Goal: Information Seeking & Learning: Learn about a topic

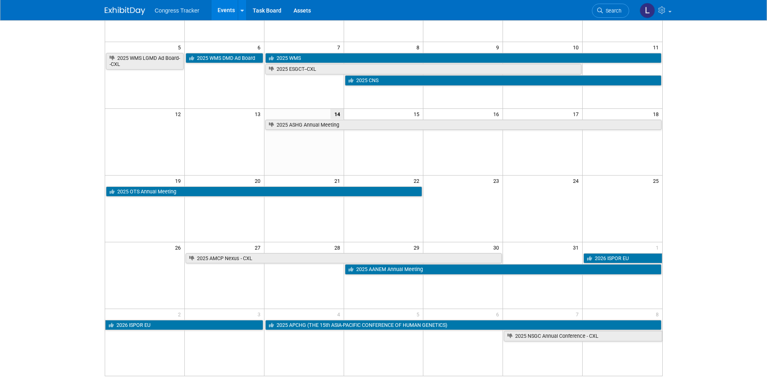
scroll to position [121, 0]
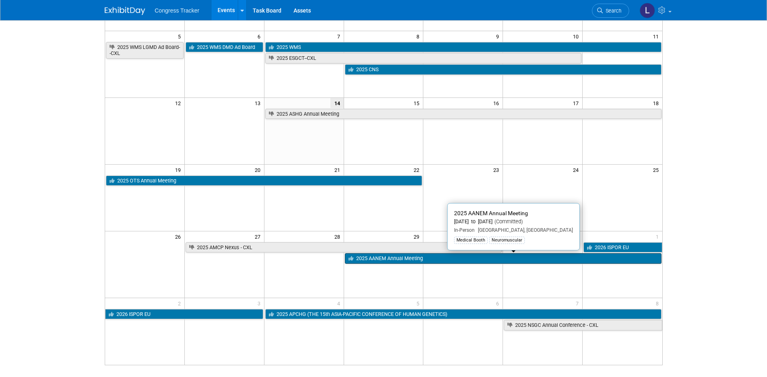
click at [405, 258] on link "2025 AANEM Annual Meeting" at bounding box center [503, 258] width 317 height 11
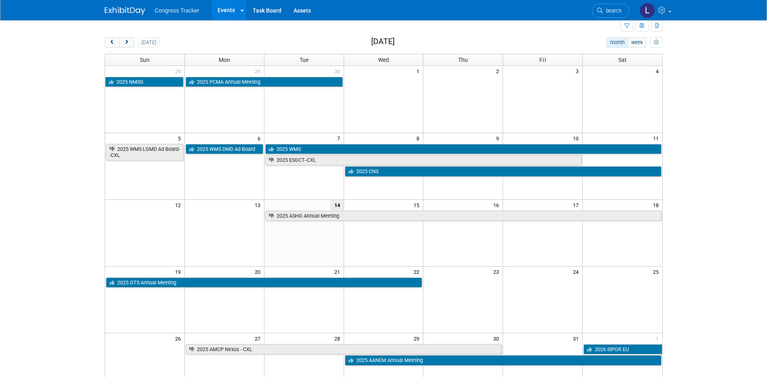
scroll to position [0, 0]
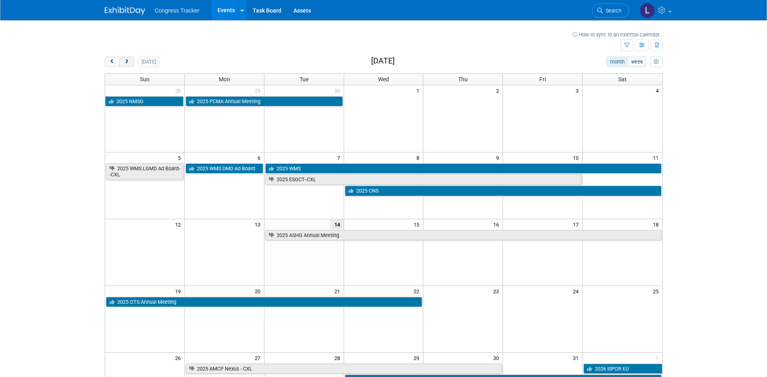
click at [127, 61] on span "next" at bounding box center [127, 61] width 6 height 5
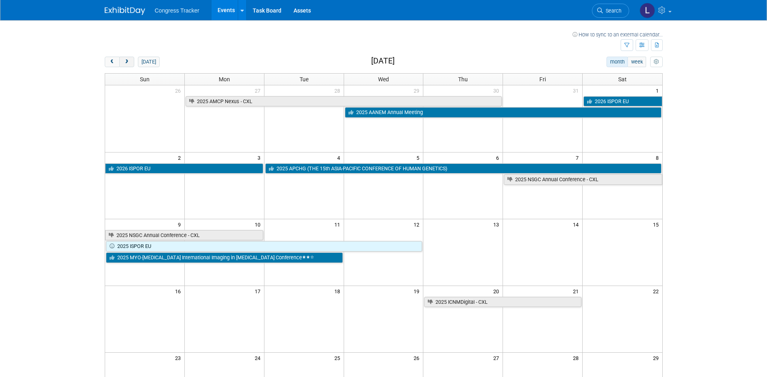
click at [127, 61] on span "next" at bounding box center [127, 61] width 6 height 5
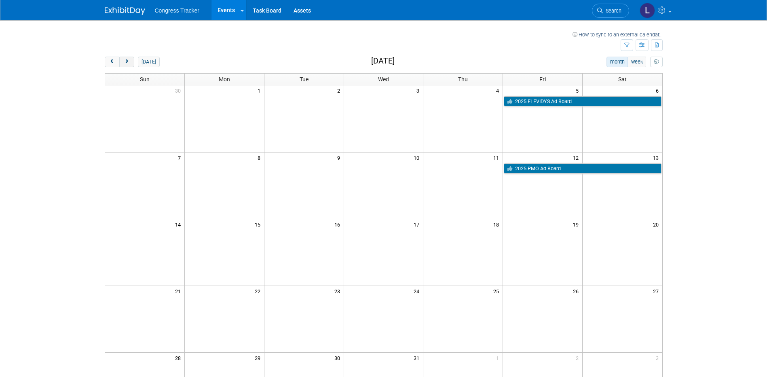
click at [127, 61] on span "next" at bounding box center [127, 61] width 6 height 5
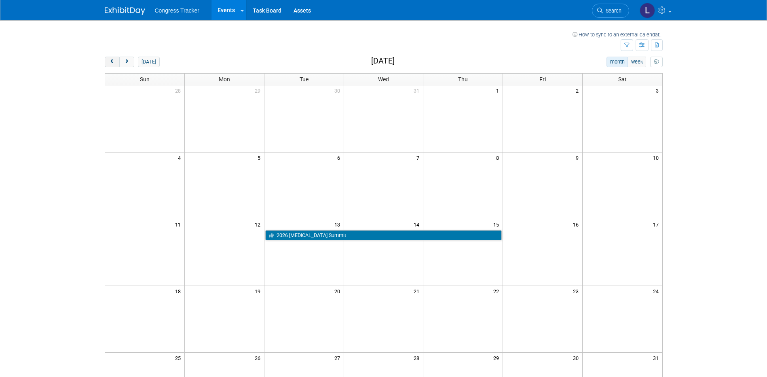
click at [115, 62] on span "prev" at bounding box center [112, 61] width 6 height 5
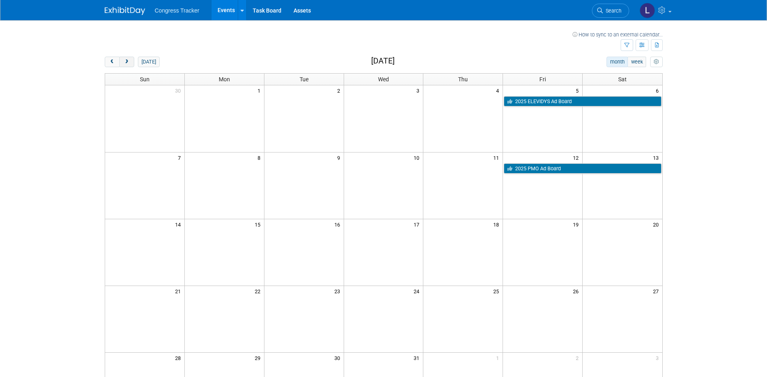
click at [129, 62] on span "next" at bounding box center [127, 61] width 6 height 5
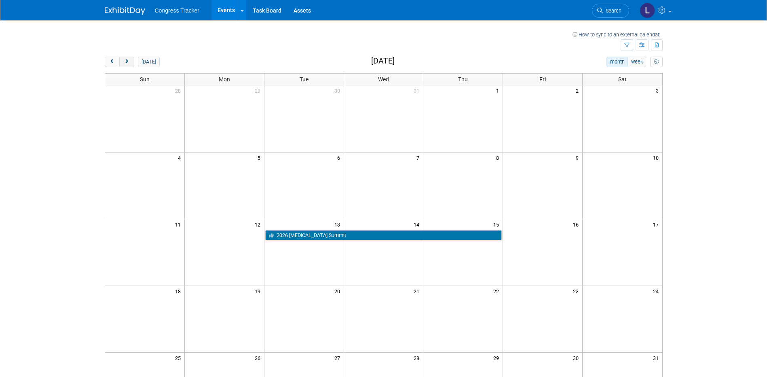
click at [129, 62] on span "next" at bounding box center [127, 61] width 6 height 5
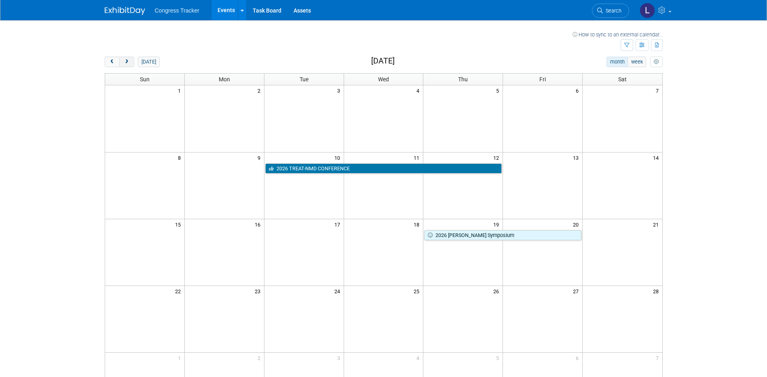
click at [127, 63] on span "next" at bounding box center [127, 61] width 6 height 5
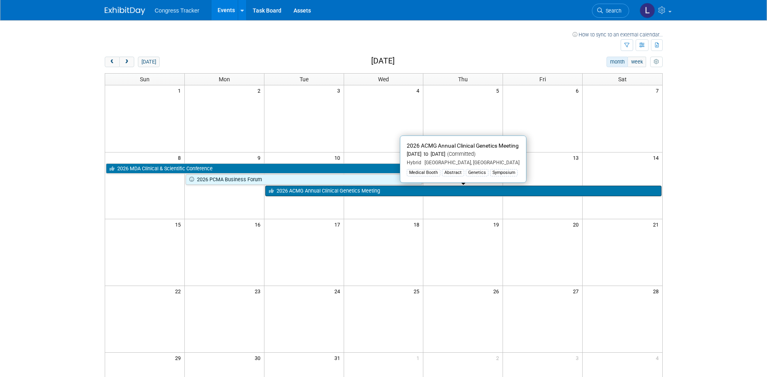
click at [410, 191] on link "2026 ACMG Annual Clinical Genetics Meeting" at bounding box center [463, 191] width 396 height 11
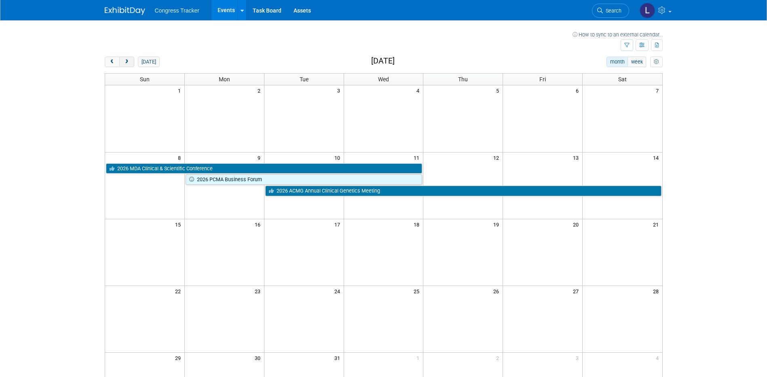
click at [125, 62] on span "next" at bounding box center [127, 61] width 6 height 5
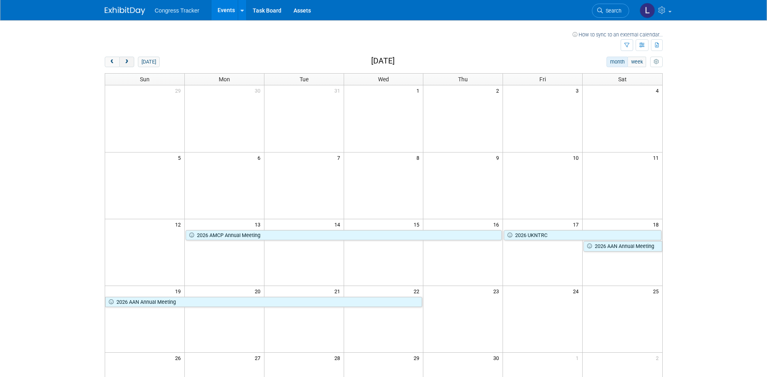
click at [125, 62] on span "next" at bounding box center [127, 61] width 6 height 5
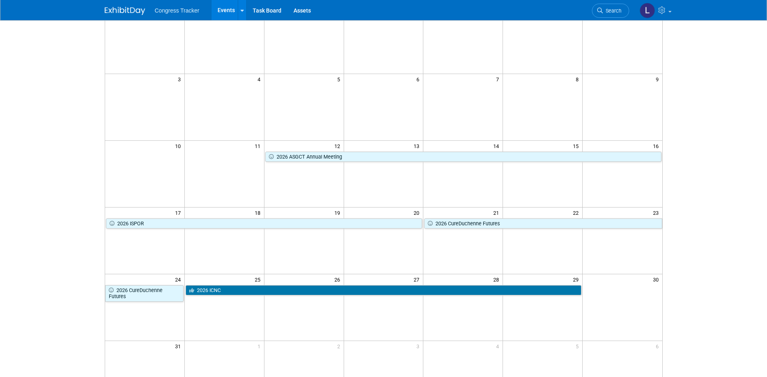
scroll to position [81, 0]
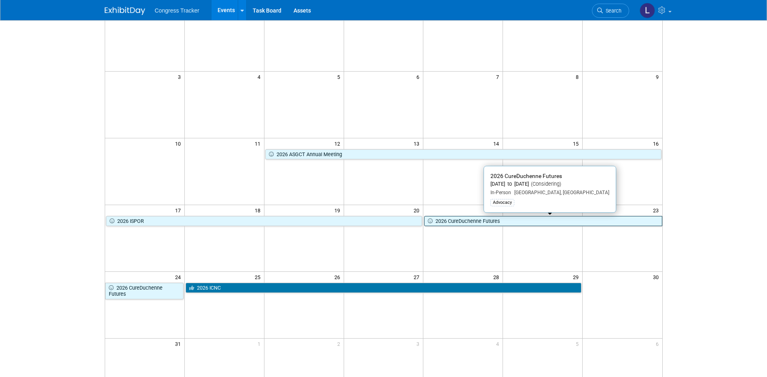
click at [459, 218] on link "2026 CureDuchenne Futures" at bounding box center [543, 221] width 238 height 11
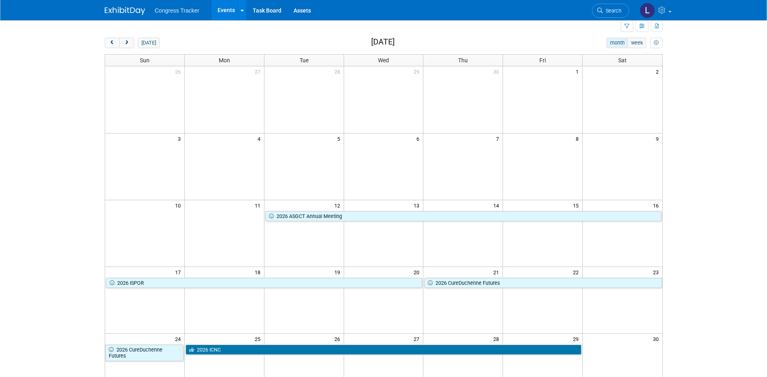
scroll to position [0, 0]
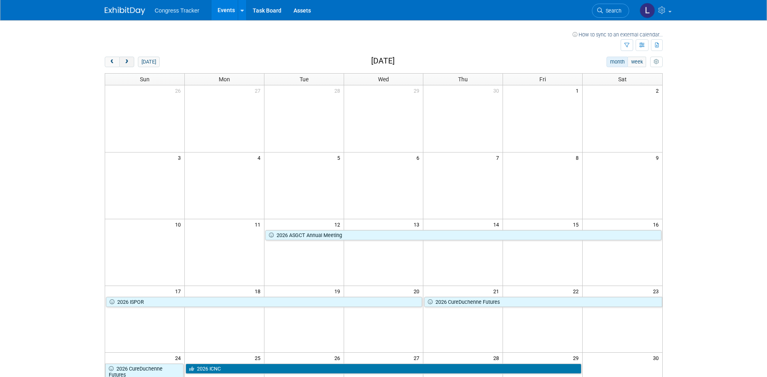
click at [127, 60] on span "next" at bounding box center [127, 61] width 6 height 5
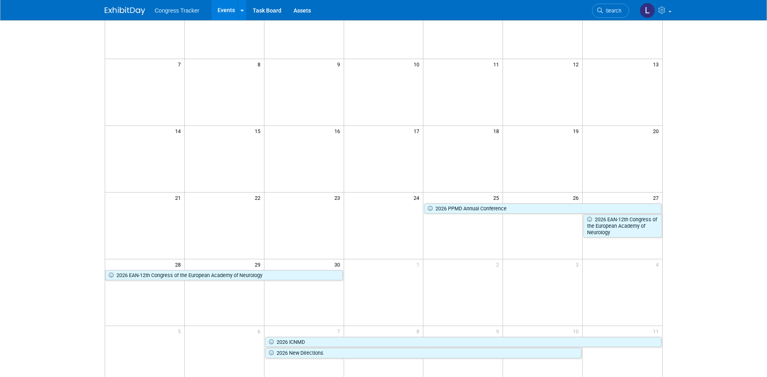
scroll to position [121, 0]
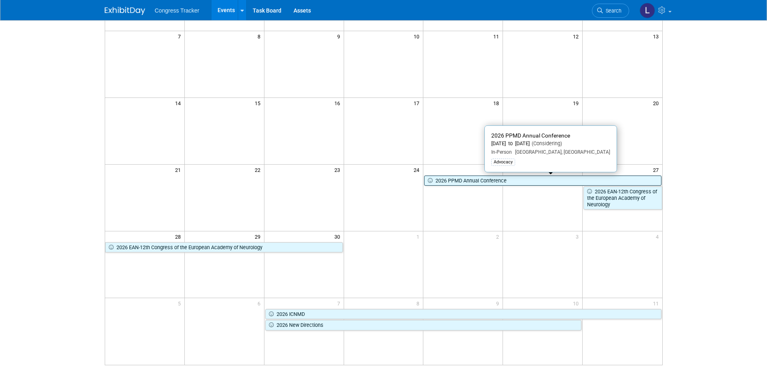
click at [493, 180] on link "2026 PPMD Annual Conference" at bounding box center [542, 181] width 237 height 11
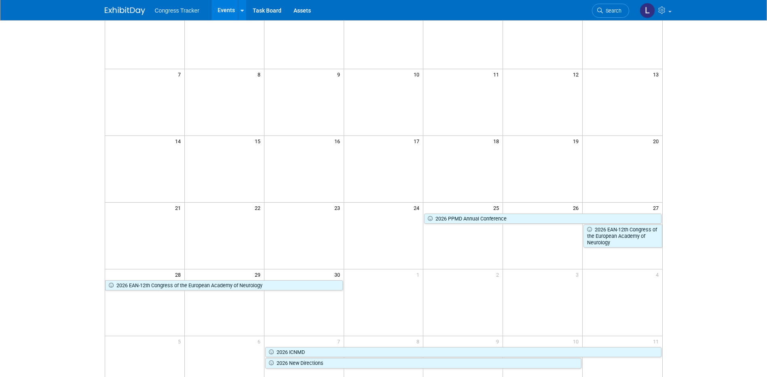
scroll to position [0, 0]
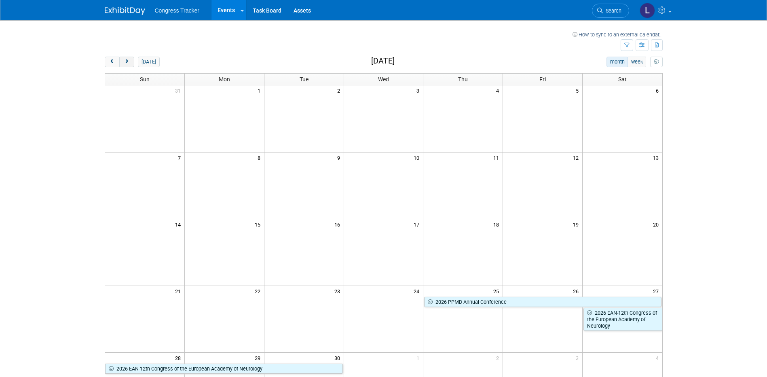
click at [129, 61] on span "next" at bounding box center [127, 61] width 6 height 5
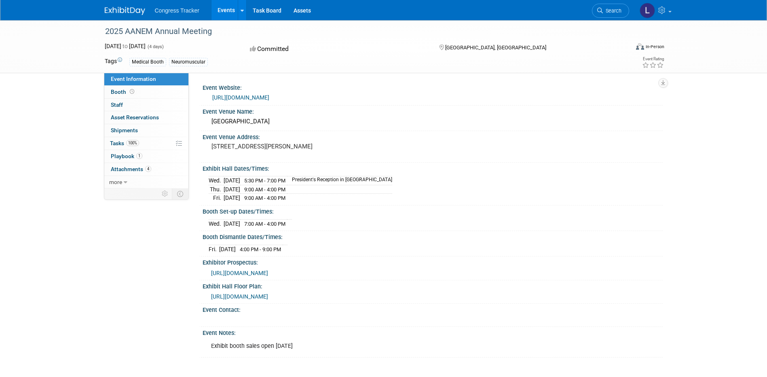
click at [269, 97] on link "https://www.aanem.org/meetings/annual-meeting" at bounding box center [240, 97] width 57 height 6
click at [17, 163] on div "2025 AANEM Annual Meeting Oct 29, 2025 to Nov 1, 2025 (4 days) Oct 29, 2025 to …" at bounding box center [383, 197] width 767 height 354
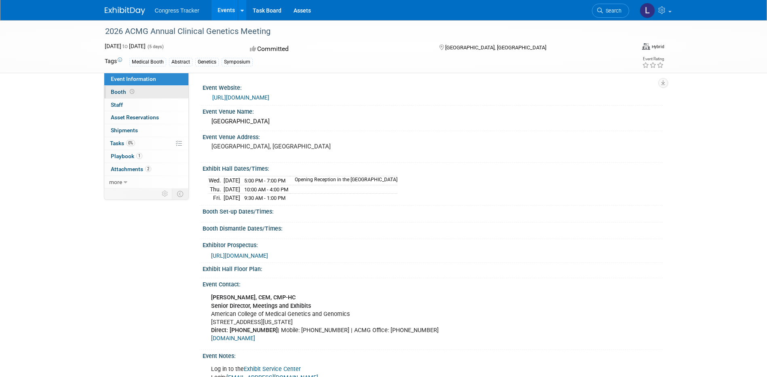
click at [121, 92] on span "Booth" at bounding box center [123, 92] width 25 height 6
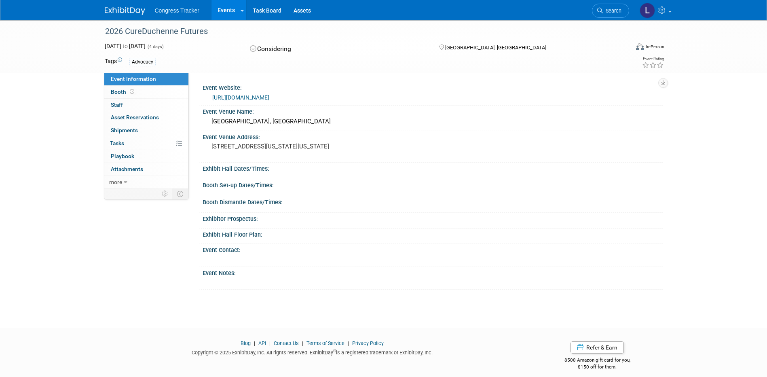
click at [269, 97] on link "[URL][DOMAIN_NAME]" at bounding box center [240, 97] width 57 height 6
click at [269, 95] on link "[URL][DOMAIN_NAME]" at bounding box center [240, 97] width 57 height 6
click at [146, 301] on div "2026 PPMD Annual Conference [DATE] to [DATE] (3 days) [DATE] to [DATE] Consider…" at bounding box center [383, 166] width 767 height 293
